Goal: Transaction & Acquisition: Purchase product/service

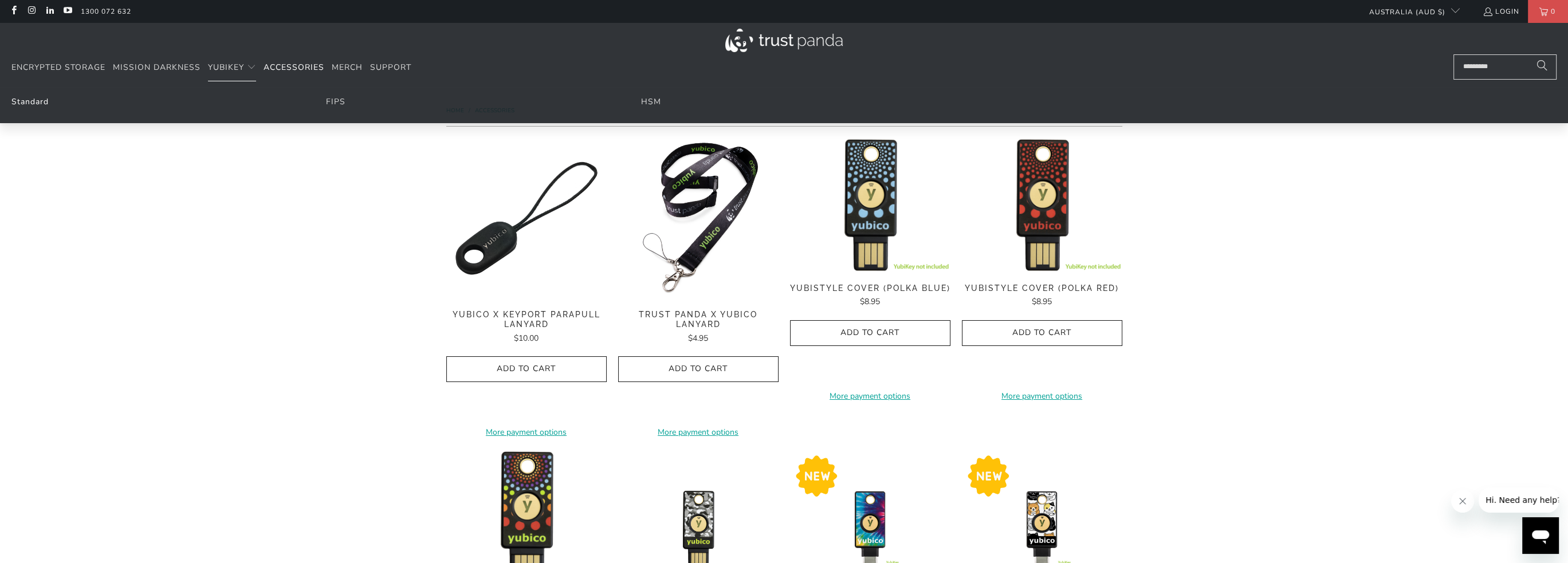
click at [41, 99] on link "Standard" at bounding box center [30, 101] width 38 height 11
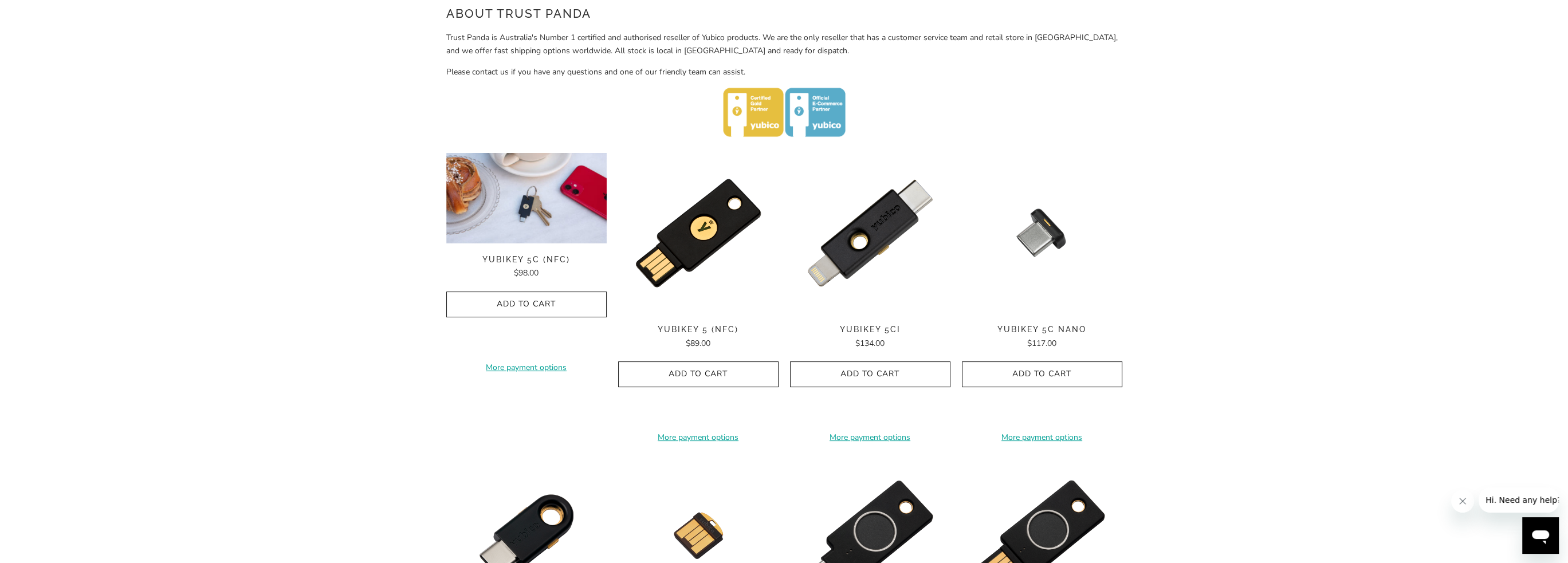
scroll to position [401, 0]
